Goal: Task Accomplishment & Management: Use online tool/utility

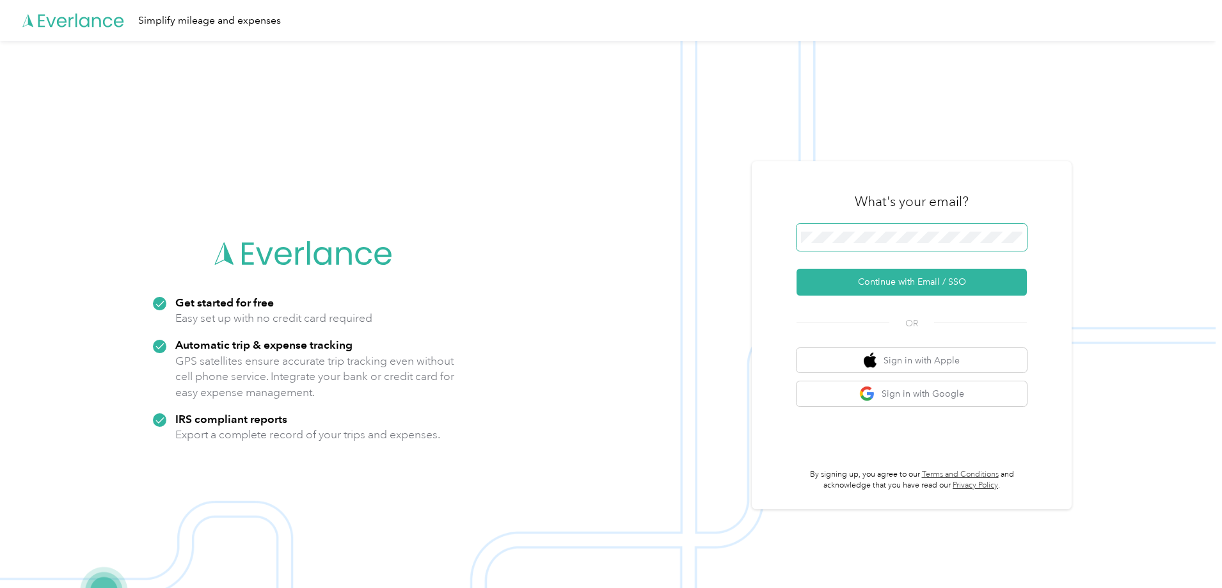
click at [916, 244] on span at bounding box center [912, 237] width 230 height 27
click at [888, 281] on button "Continue with Email / SSO" at bounding box center [912, 282] width 230 height 27
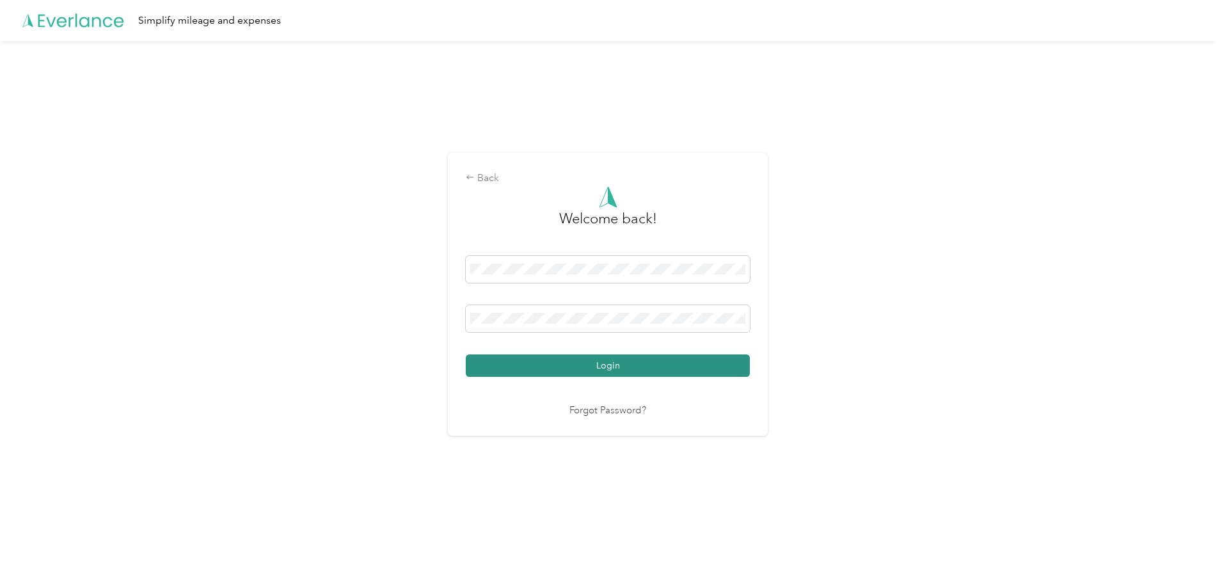
click at [695, 365] on button "Login" at bounding box center [608, 365] width 284 height 22
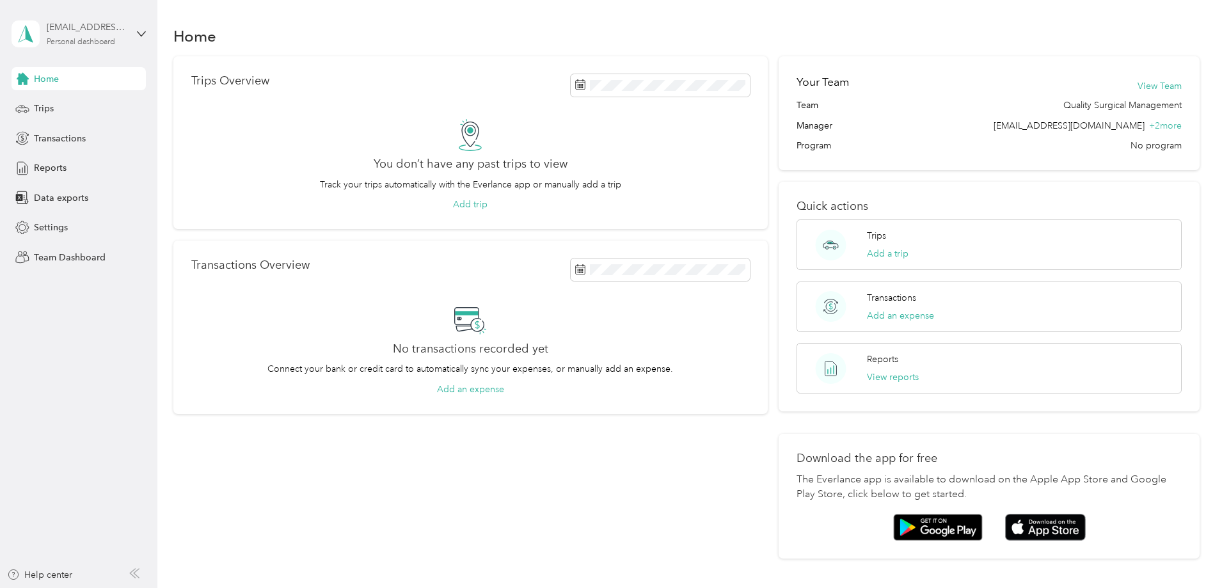
click at [120, 36] on div "[EMAIL_ADDRESS][DOMAIN_NAME] Personal dashboard" at bounding box center [87, 33] width 80 height 26
click at [102, 103] on div "Team dashboard" at bounding box center [145, 98] width 251 height 22
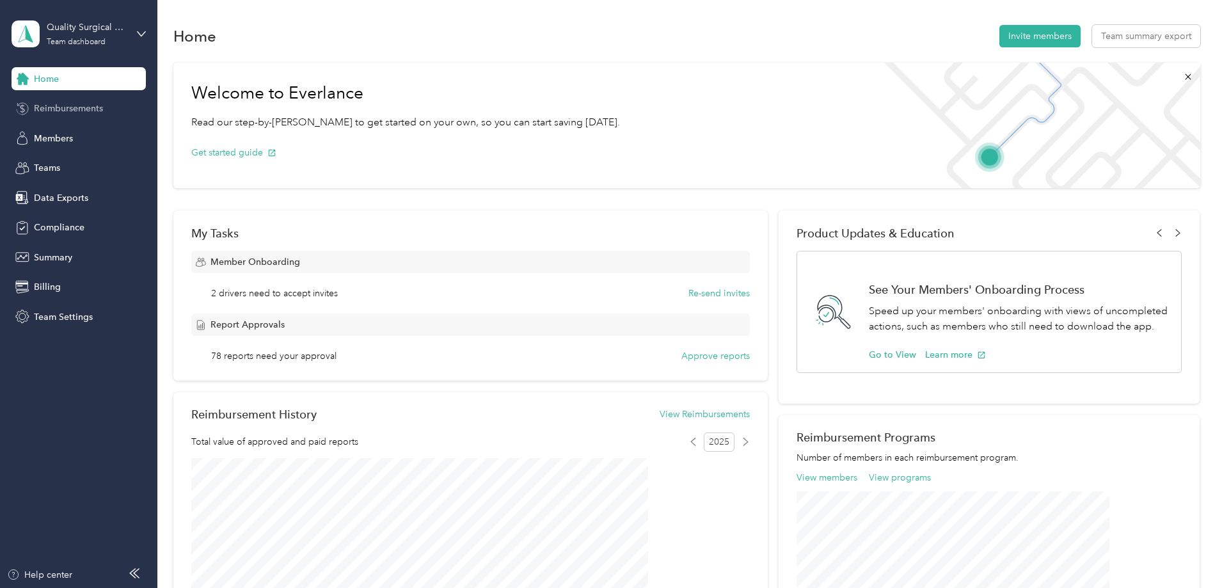
click at [89, 113] on span "Reimbursements" at bounding box center [68, 108] width 69 height 13
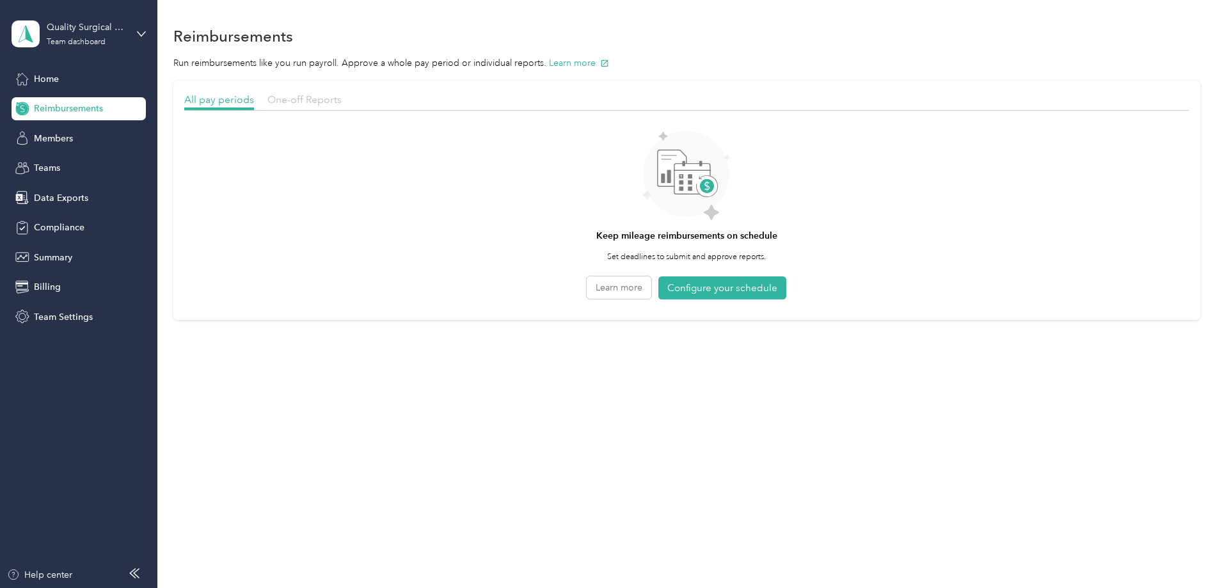
click at [342, 100] on span "One-off Reports" at bounding box center [304, 99] width 74 height 12
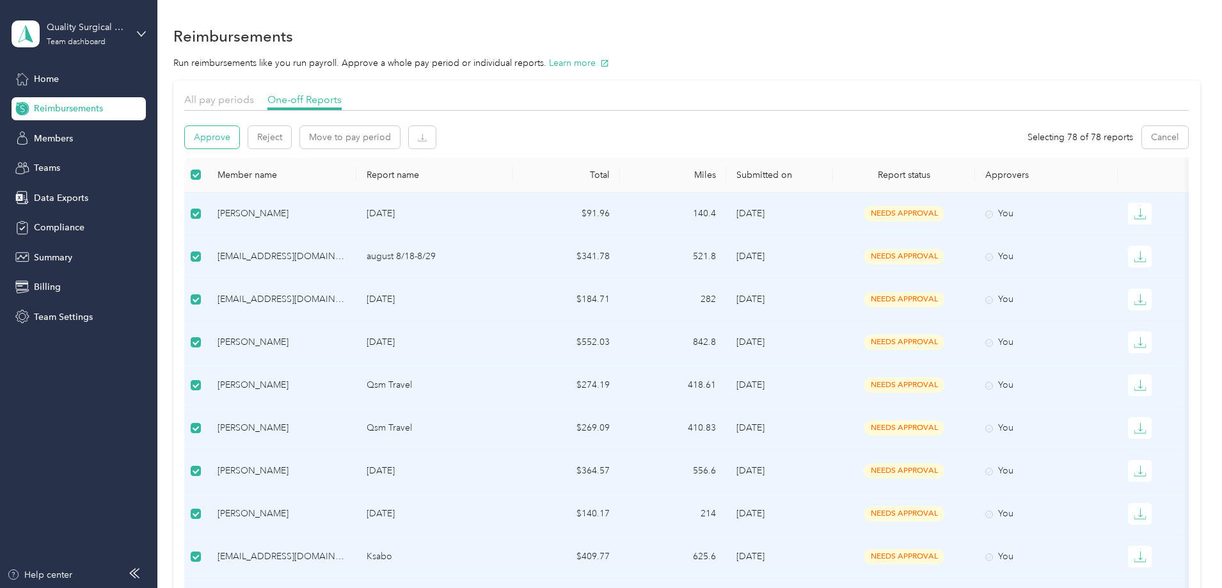
click at [239, 139] on button "Approve" at bounding box center [212, 137] width 54 height 22
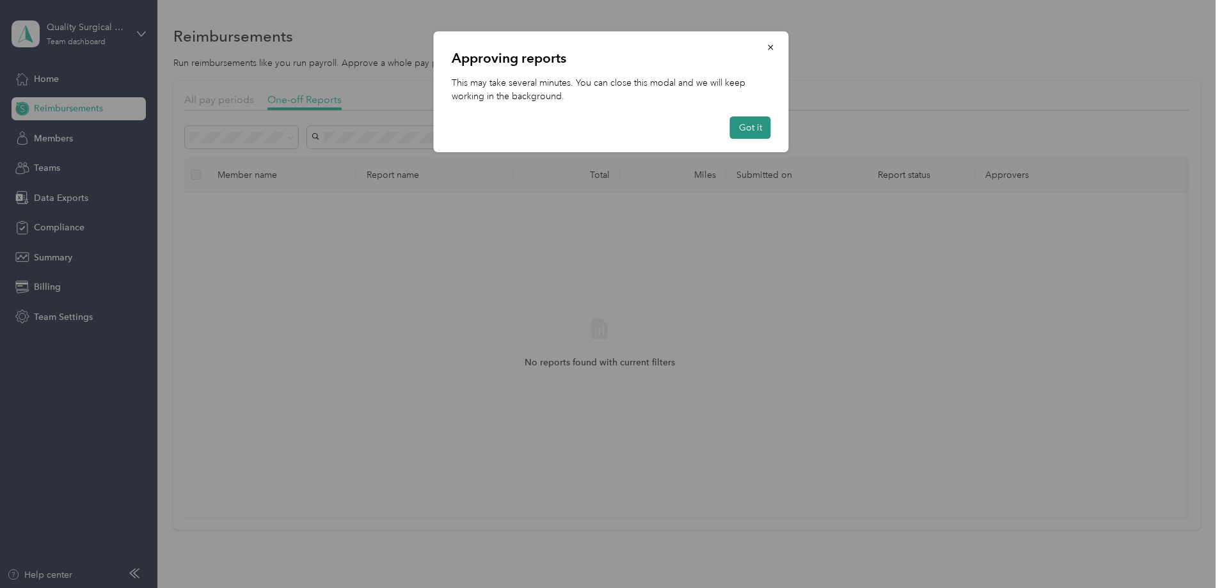
click at [767, 134] on button "Got it" at bounding box center [750, 127] width 41 height 22
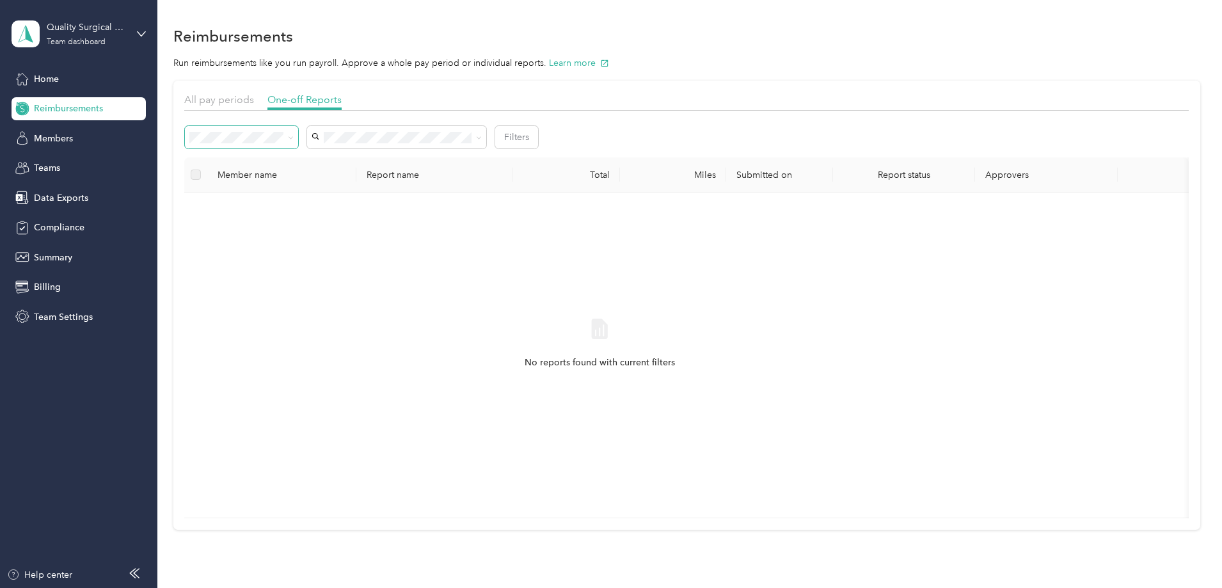
click at [298, 144] on span at bounding box center [241, 137] width 113 height 22
click at [294, 141] on span at bounding box center [288, 137] width 10 height 13
click at [298, 133] on span at bounding box center [241, 137] width 113 height 22
click at [294, 139] on icon at bounding box center [291, 138] width 6 height 6
click at [346, 200] on div "Needs payment" at bounding box center [327, 205] width 95 height 13
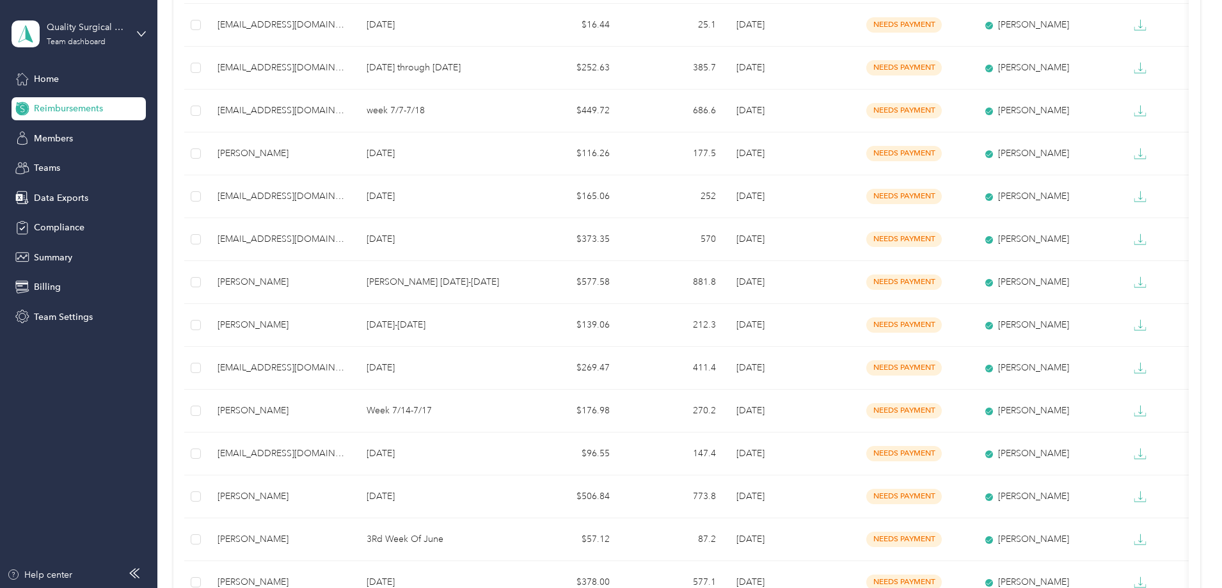
scroll to position [870, 0]
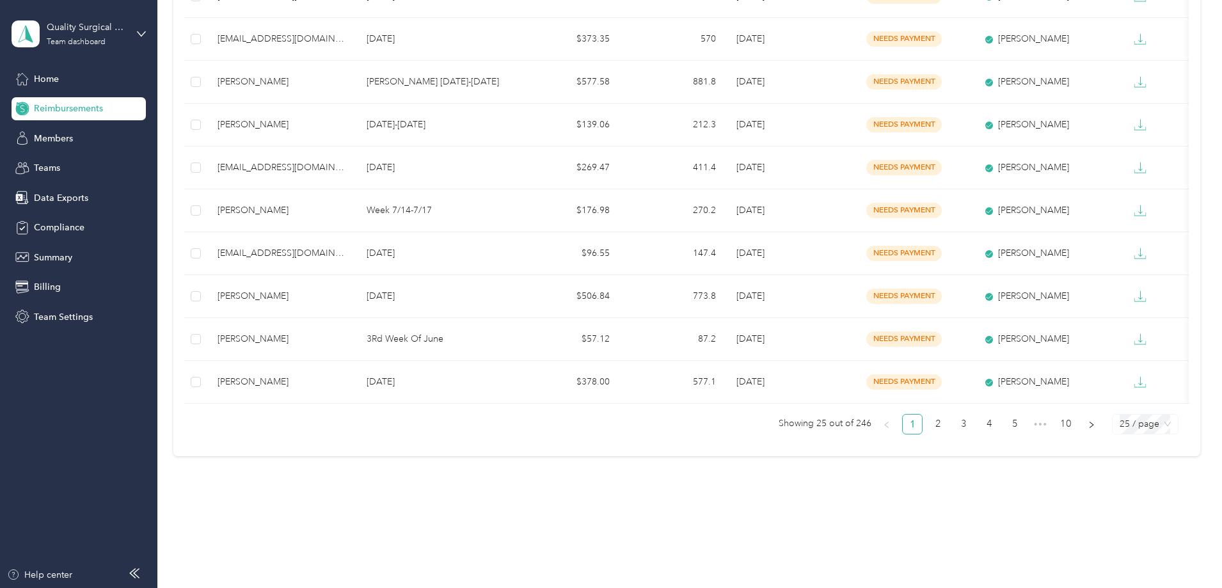
click at [1120, 420] on span "25 / page" at bounding box center [1145, 424] width 51 height 19
click at [1122, 397] on div "100 / page" at bounding box center [1144, 399] width 45 height 14
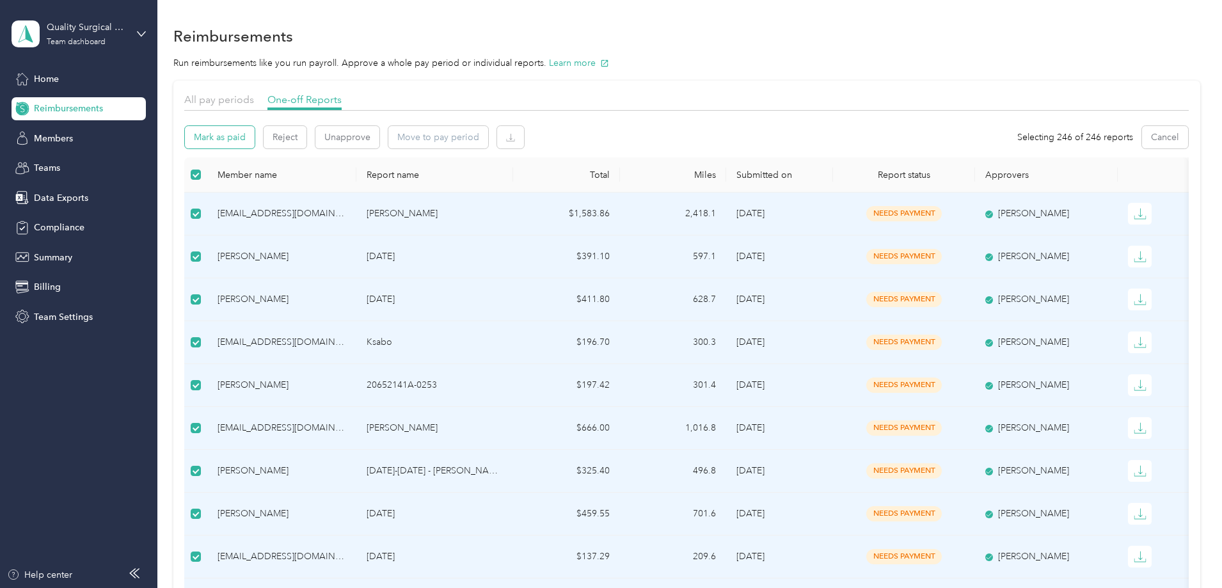
click at [255, 134] on button "Mark as paid" at bounding box center [220, 137] width 70 height 22
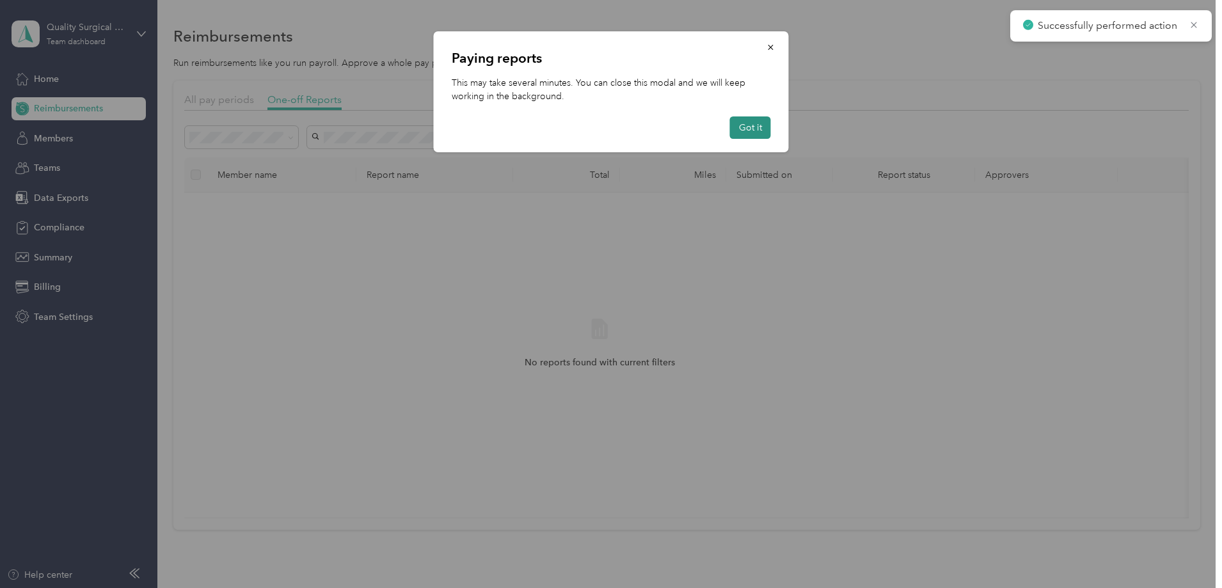
click at [751, 131] on button "Got it" at bounding box center [750, 127] width 41 height 22
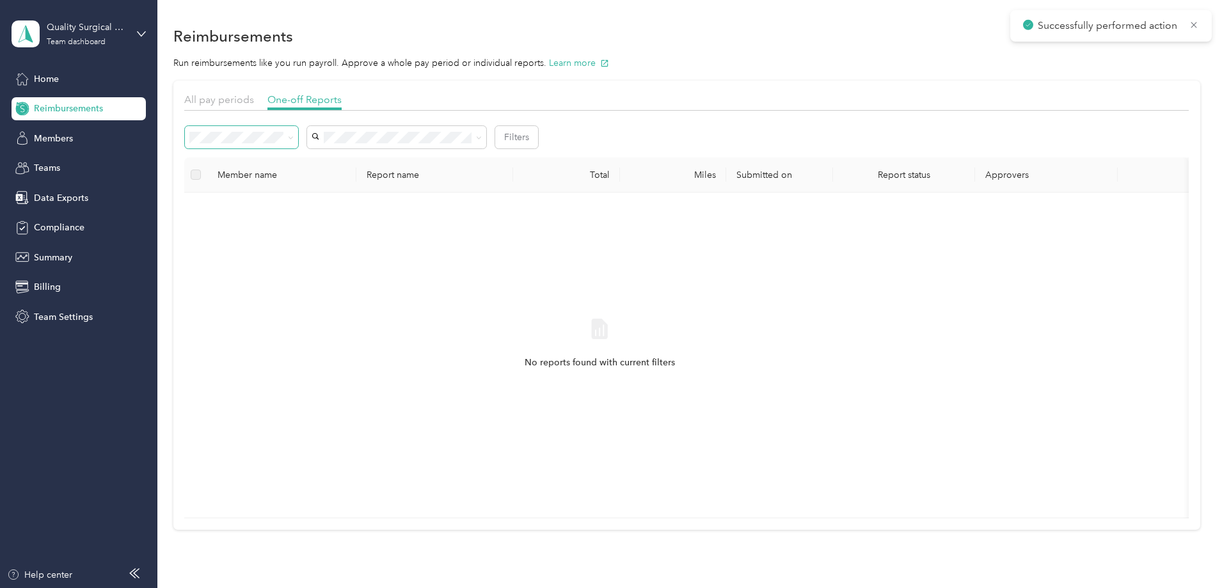
click at [294, 134] on span at bounding box center [291, 137] width 6 height 11
click at [294, 140] on icon at bounding box center [291, 138] width 6 height 6
click at [346, 205] on div "Needs payment" at bounding box center [321, 205] width 82 height 13
click at [298, 145] on span at bounding box center [241, 137] width 113 height 22
click at [298, 138] on span at bounding box center [241, 137] width 113 height 22
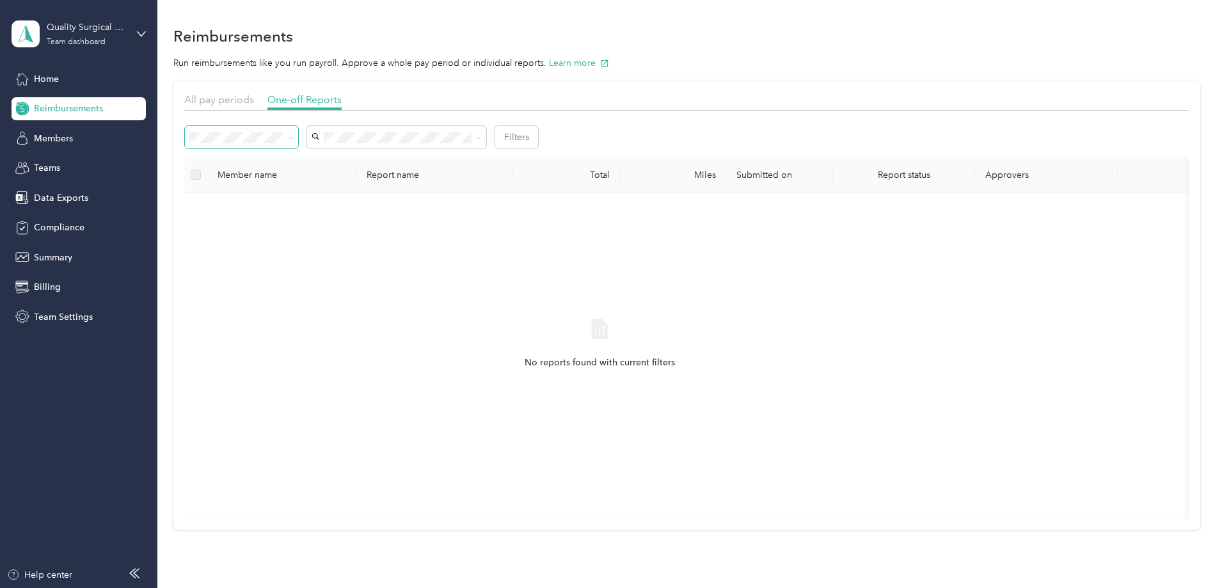
click at [298, 132] on span at bounding box center [241, 137] width 113 height 22
click at [294, 141] on icon at bounding box center [291, 138] width 6 height 6
click at [350, 181] on div "Needs approval" at bounding box center [327, 183] width 95 height 13
click at [298, 135] on span at bounding box center [241, 137] width 113 height 22
click at [294, 139] on span at bounding box center [288, 137] width 10 height 13
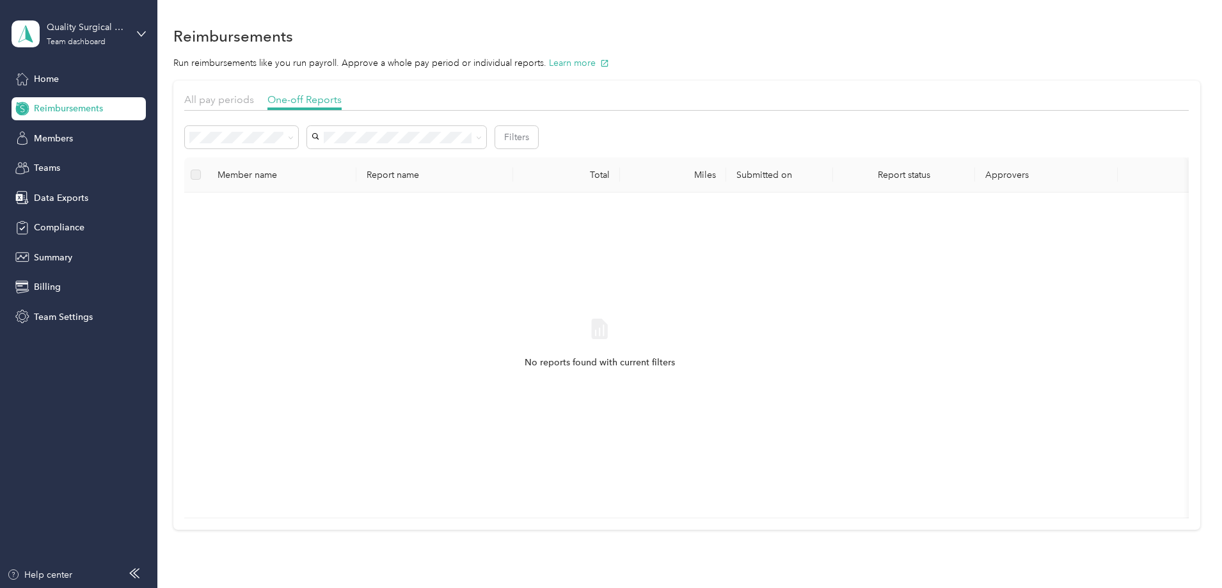
click at [294, 139] on icon at bounding box center [291, 138] width 6 height 6
click at [346, 223] on div "Approved" at bounding box center [327, 227] width 95 height 13
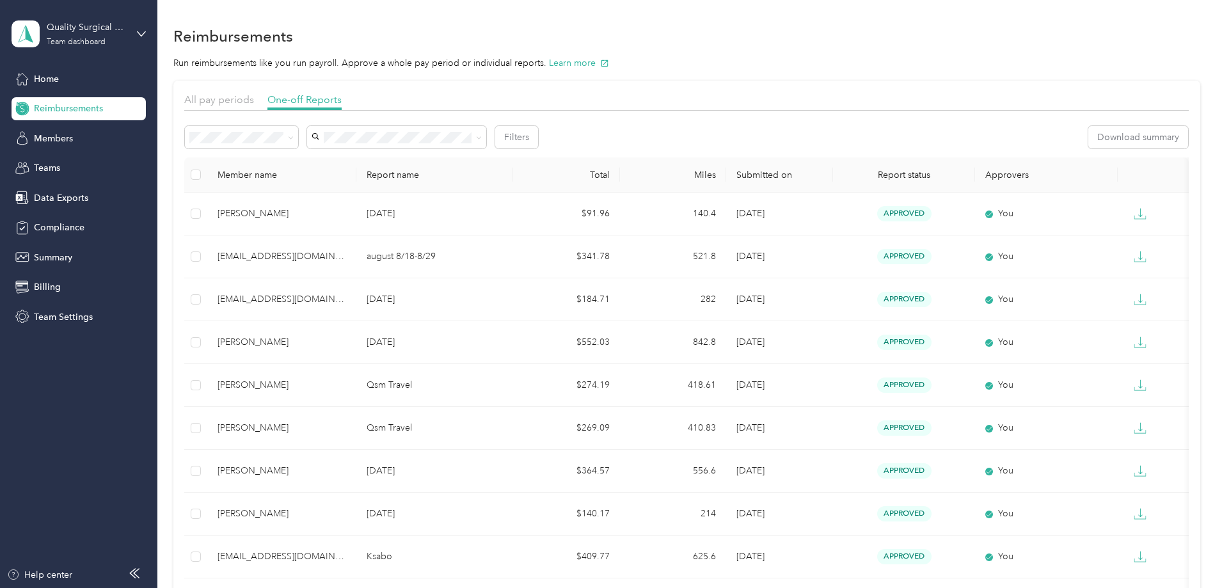
click at [70, 200] on span "Data Exports" at bounding box center [61, 197] width 54 height 13
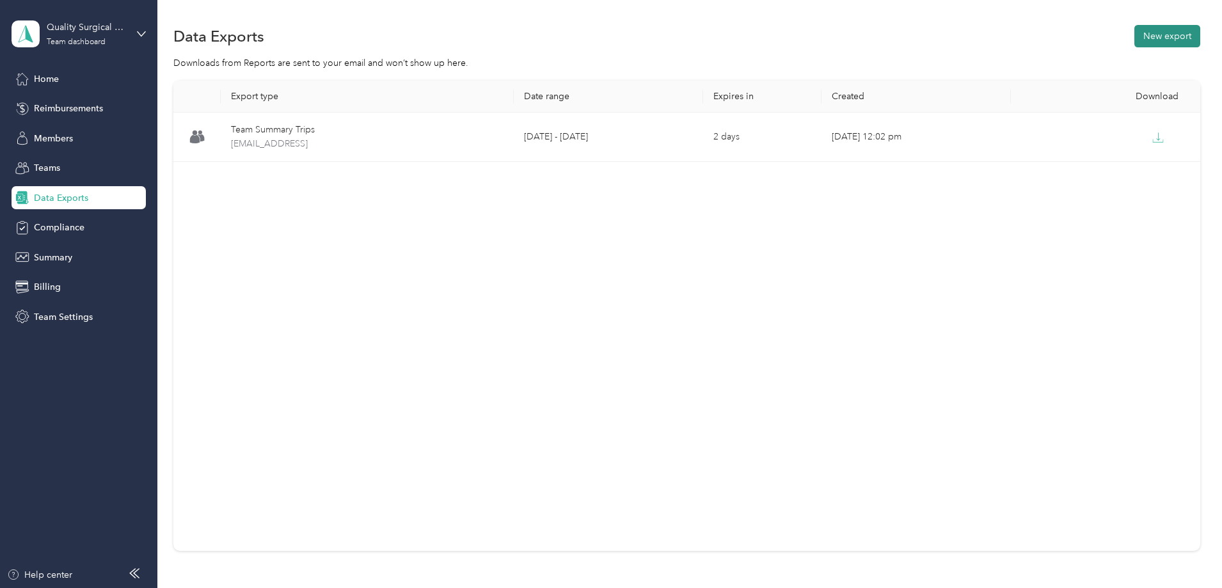
click at [1135, 45] on button "New export" at bounding box center [1168, 36] width 66 height 22
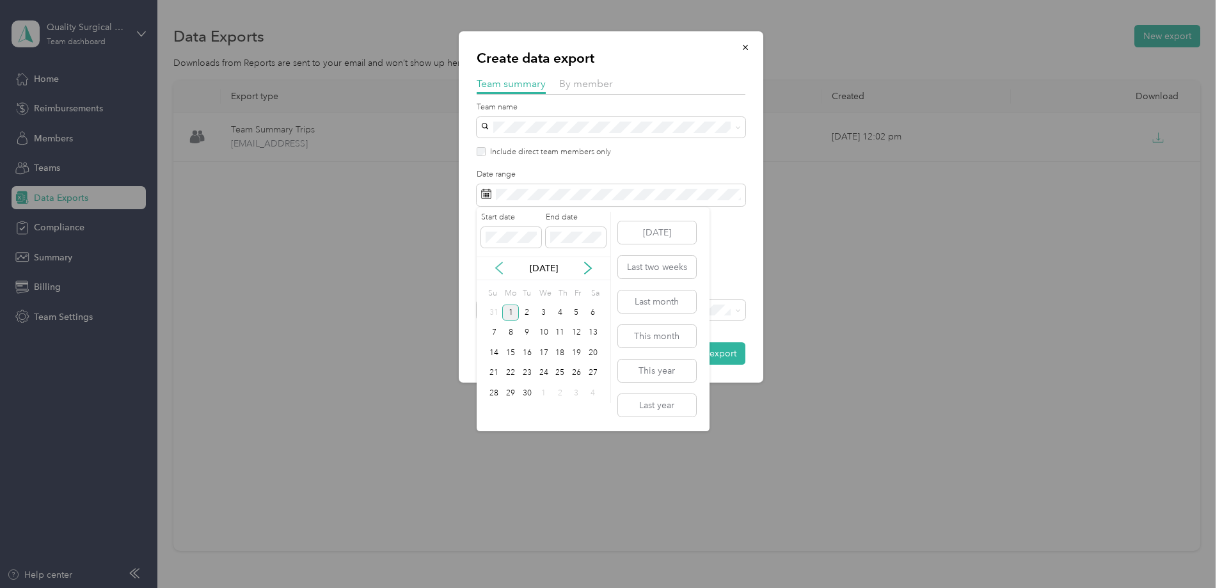
click at [499, 267] on icon at bounding box center [499, 268] width 13 height 13
click at [497, 372] on div "17" at bounding box center [494, 373] width 17 height 16
click at [495, 375] on div "17" at bounding box center [494, 373] width 17 height 16
click at [496, 336] on div "3" at bounding box center [494, 333] width 17 height 16
click at [598, 396] on div "30" at bounding box center [593, 393] width 17 height 16
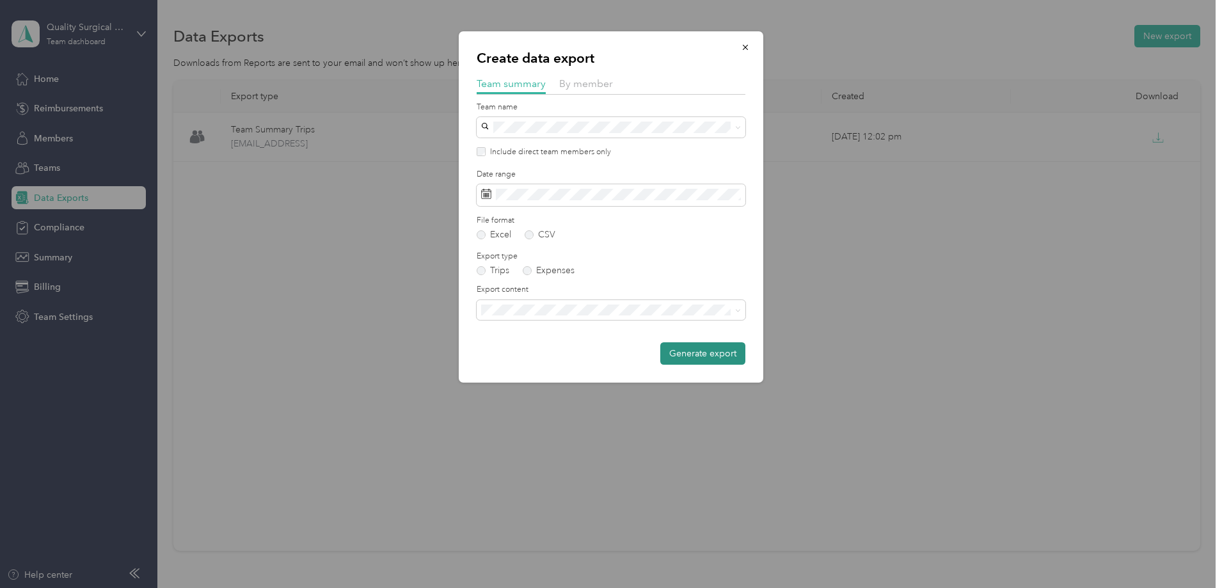
click at [678, 356] on button "Generate export" at bounding box center [702, 353] width 85 height 22
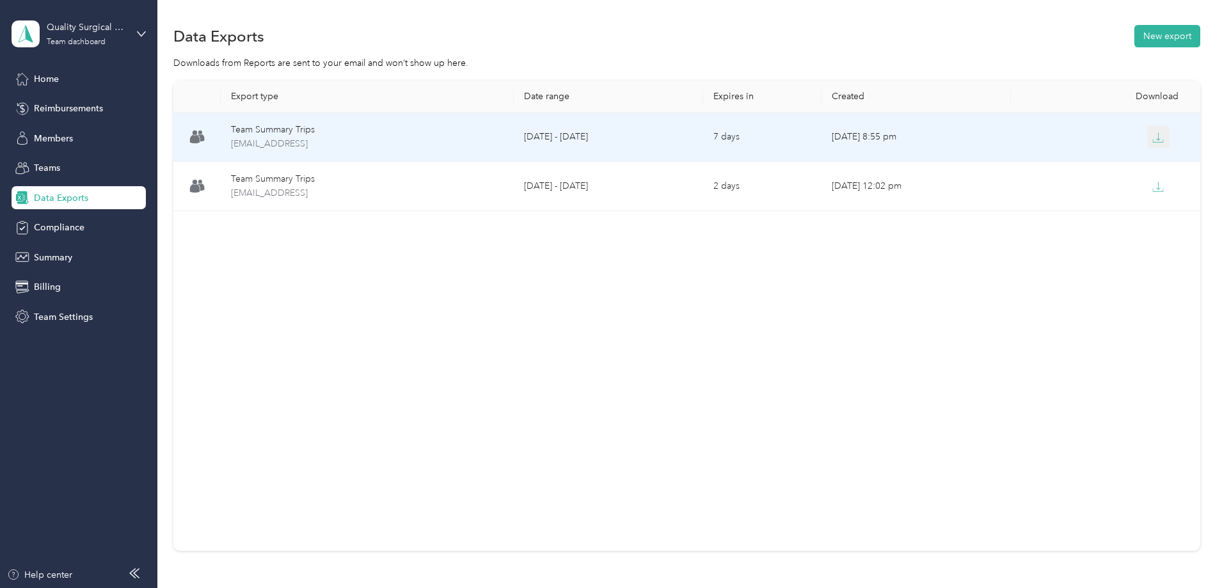
click at [1147, 136] on button "button" at bounding box center [1158, 136] width 23 height 23
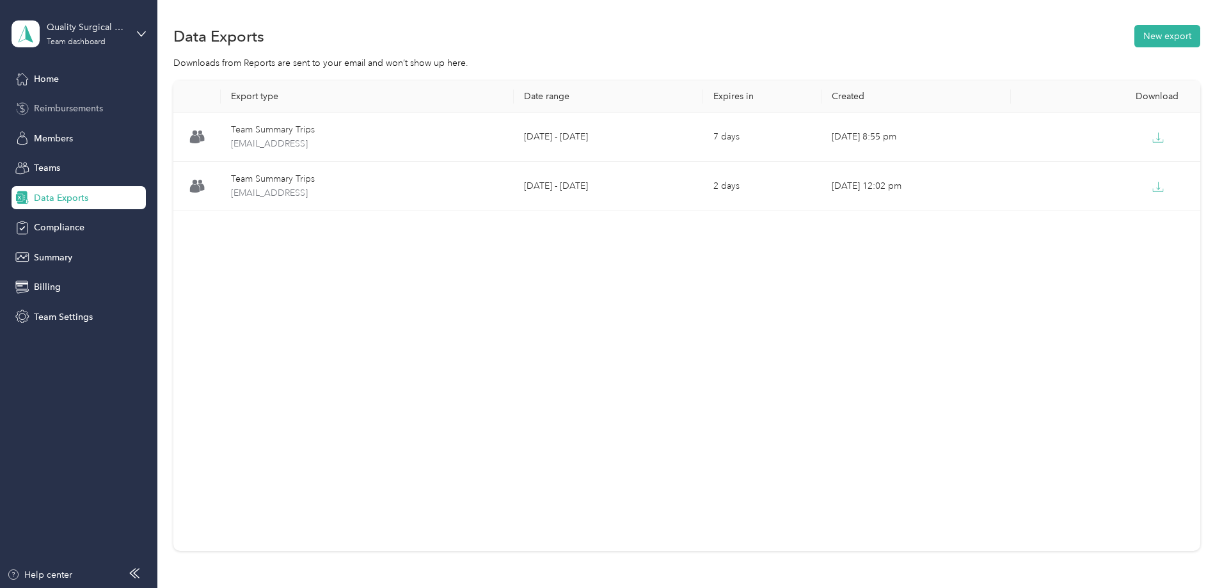
click at [118, 109] on div "Reimbursements" at bounding box center [79, 108] width 134 height 23
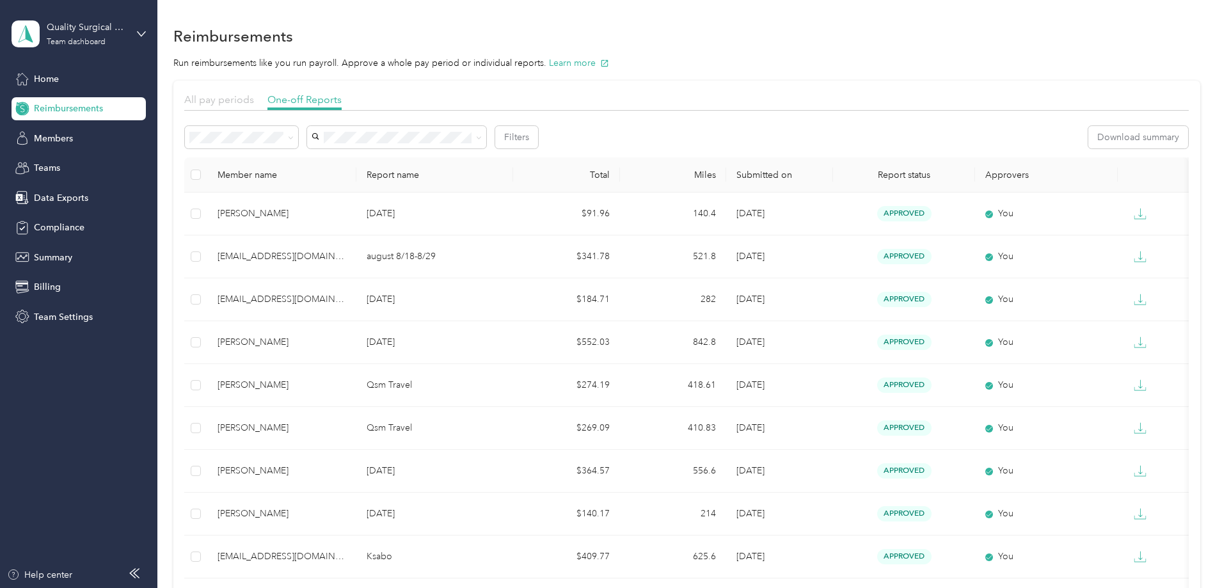
click at [254, 100] on span "All pay periods" at bounding box center [219, 99] width 70 height 12
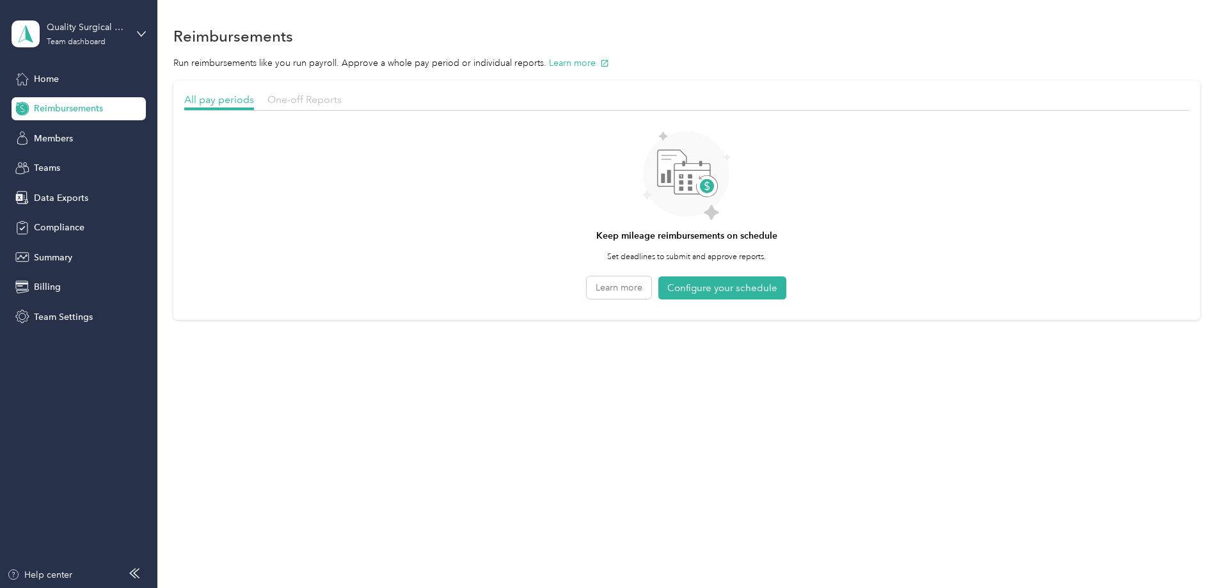
click at [342, 98] on span "One-off Reports" at bounding box center [304, 99] width 74 height 12
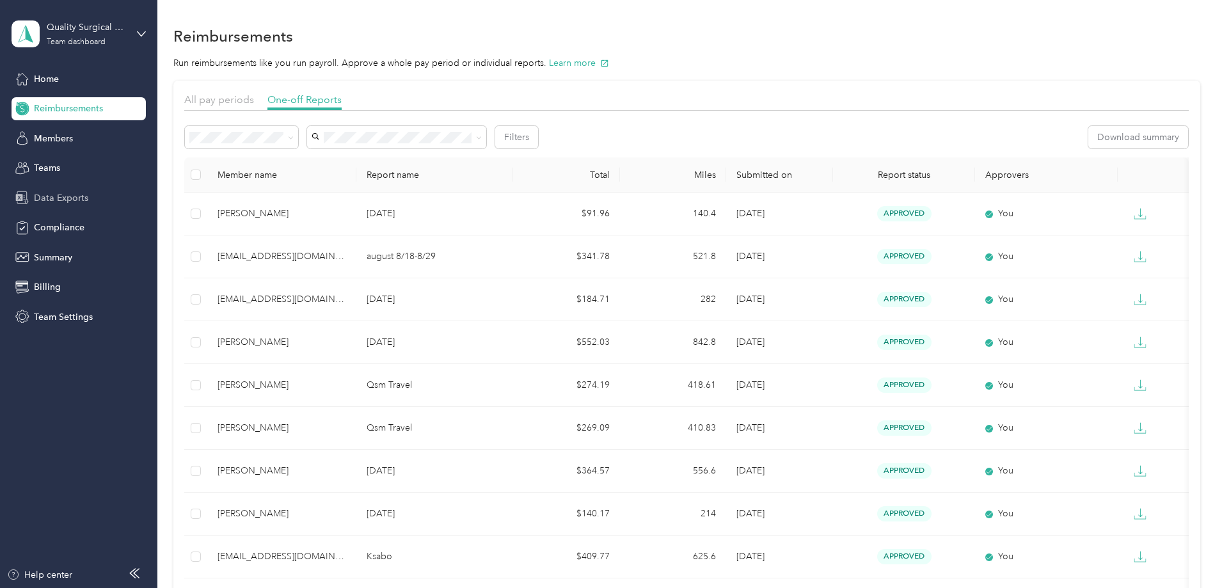
click at [72, 201] on span "Data Exports" at bounding box center [61, 197] width 54 height 13
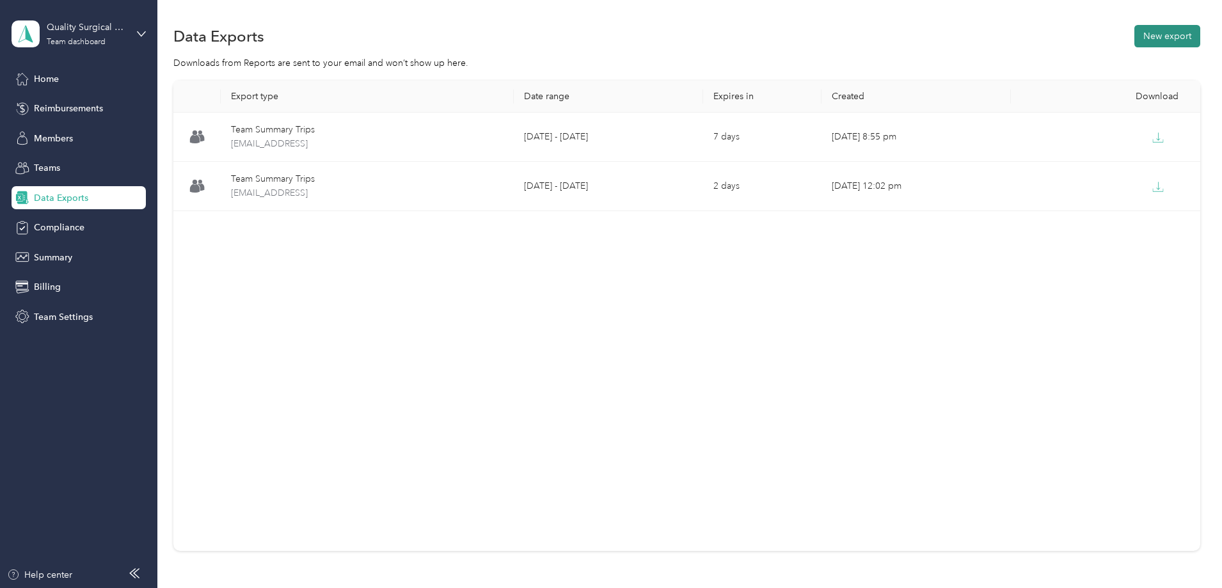
click at [1135, 35] on button "New export" at bounding box center [1168, 36] width 66 height 22
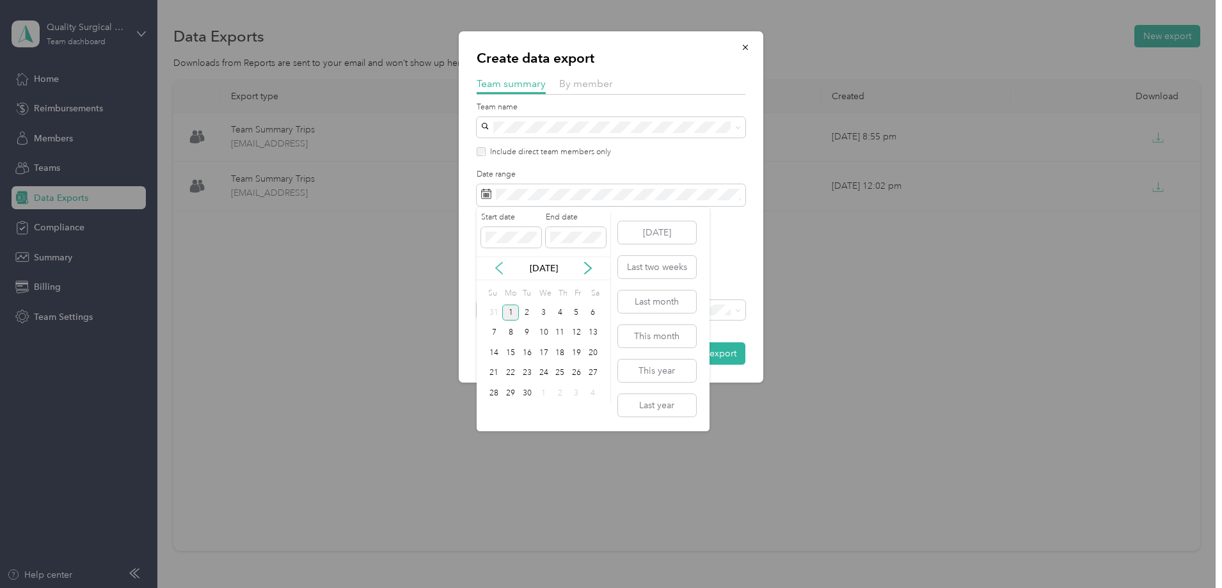
click at [499, 266] on icon at bounding box center [499, 268] width 13 height 13
click at [497, 336] on div "3" at bounding box center [494, 333] width 17 height 16
click at [597, 398] on div "30" at bounding box center [593, 393] width 17 height 16
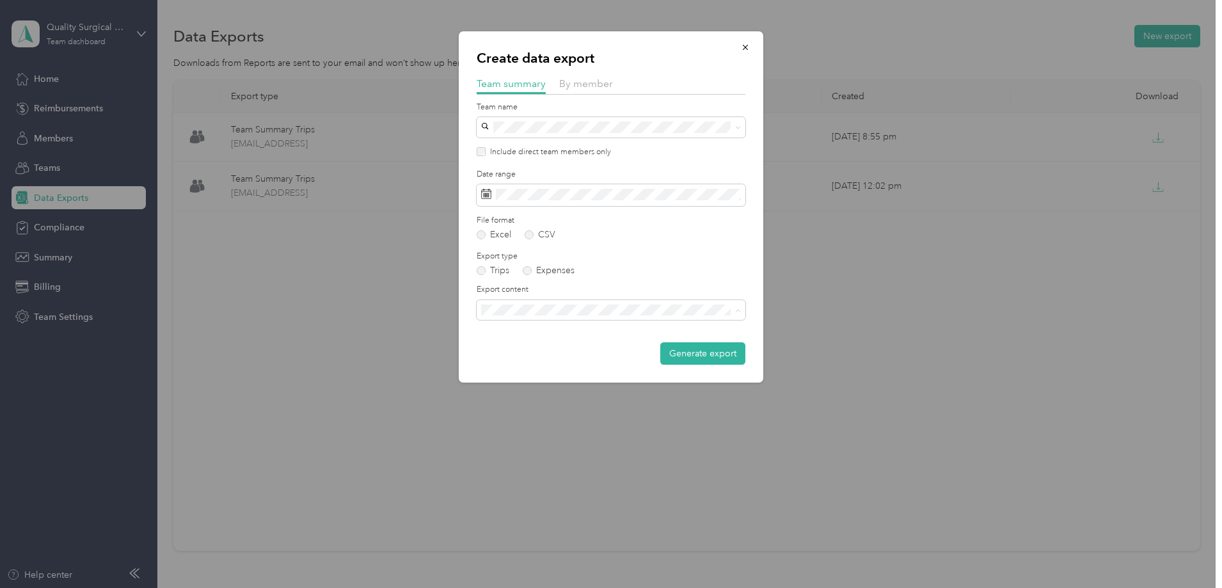
click at [552, 358] on li "Summary and full trips list" at bounding box center [611, 355] width 269 height 22
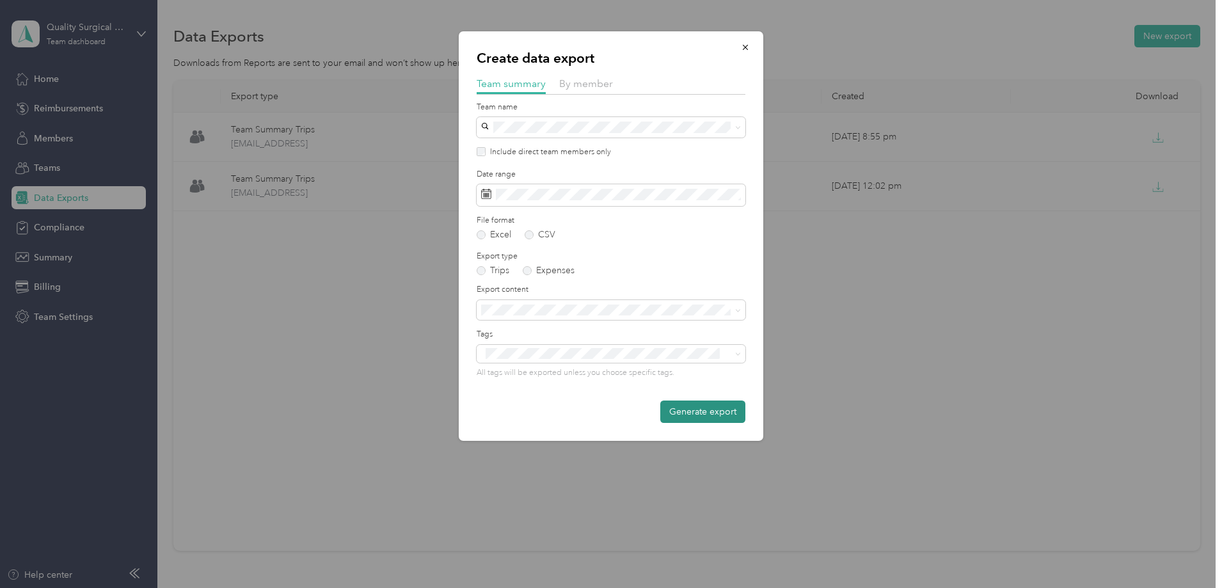
click at [690, 415] on button "Generate export" at bounding box center [702, 412] width 85 height 22
